Goal: Find specific page/section: Find specific page/section

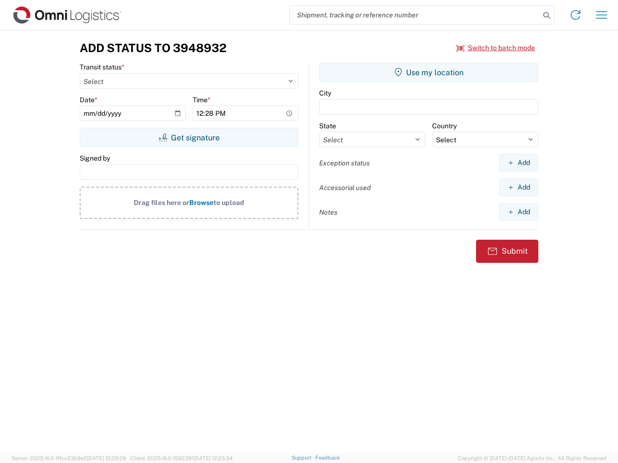
click at [414, 15] on input "search" at bounding box center [414, 15] width 250 height 18
click at [546, 15] on icon at bounding box center [546, 16] width 14 height 14
click at [575, 15] on icon at bounding box center [574, 14] width 15 height 15
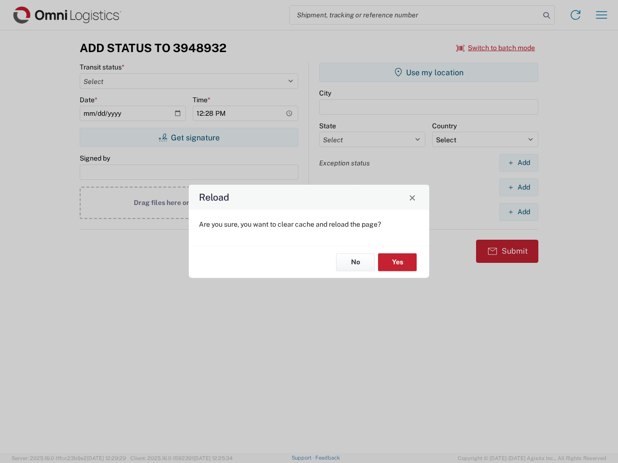
click at [601, 15] on div "Reload Are you sure, you want to clear cache and reload the page? No Yes" at bounding box center [309, 231] width 618 height 463
click at [496, 48] on div "Reload Are you sure, you want to clear cache and reload the page? No Yes" at bounding box center [309, 231] width 618 height 463
click at [189, 138] on div "Reload Are you sure, you want to clear cache and reload the page? No Yes" at bounding box center [309, 231] width 618 height 463
click at [428, 72] on div "Reload Are you sure, you want to clear cache and reload the page? No Yes" at bounding box center [309, 231] width 618 height 463
click at [518, 163] on div "Reload Are you sure, you want to clear cache and reload the page? No Yes" at bounding box center [309, 231] width 618 height 463
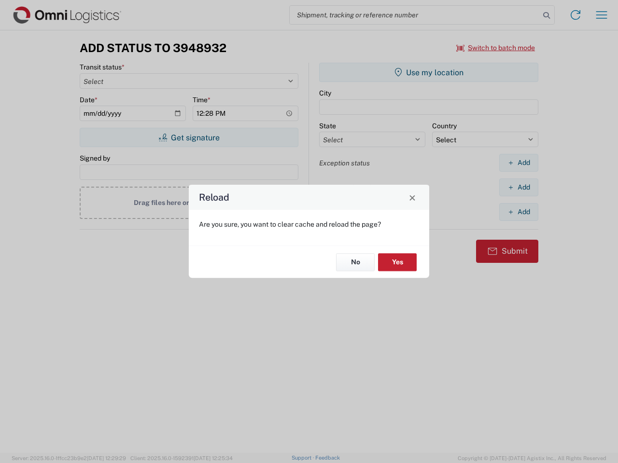
click at [518, 187] on div "Reload Are you sure, you want to clear cache and reload the page? No Yes" at bounding box center [309, 231] width 618 height 463
click at [518, 212] on div "Reload Are you sure, you want to clear cache and reload the page? No Yes" at bounding box center [309, 231] width 618 height 463
